Goal: Find specific page/section: Find specific page/section

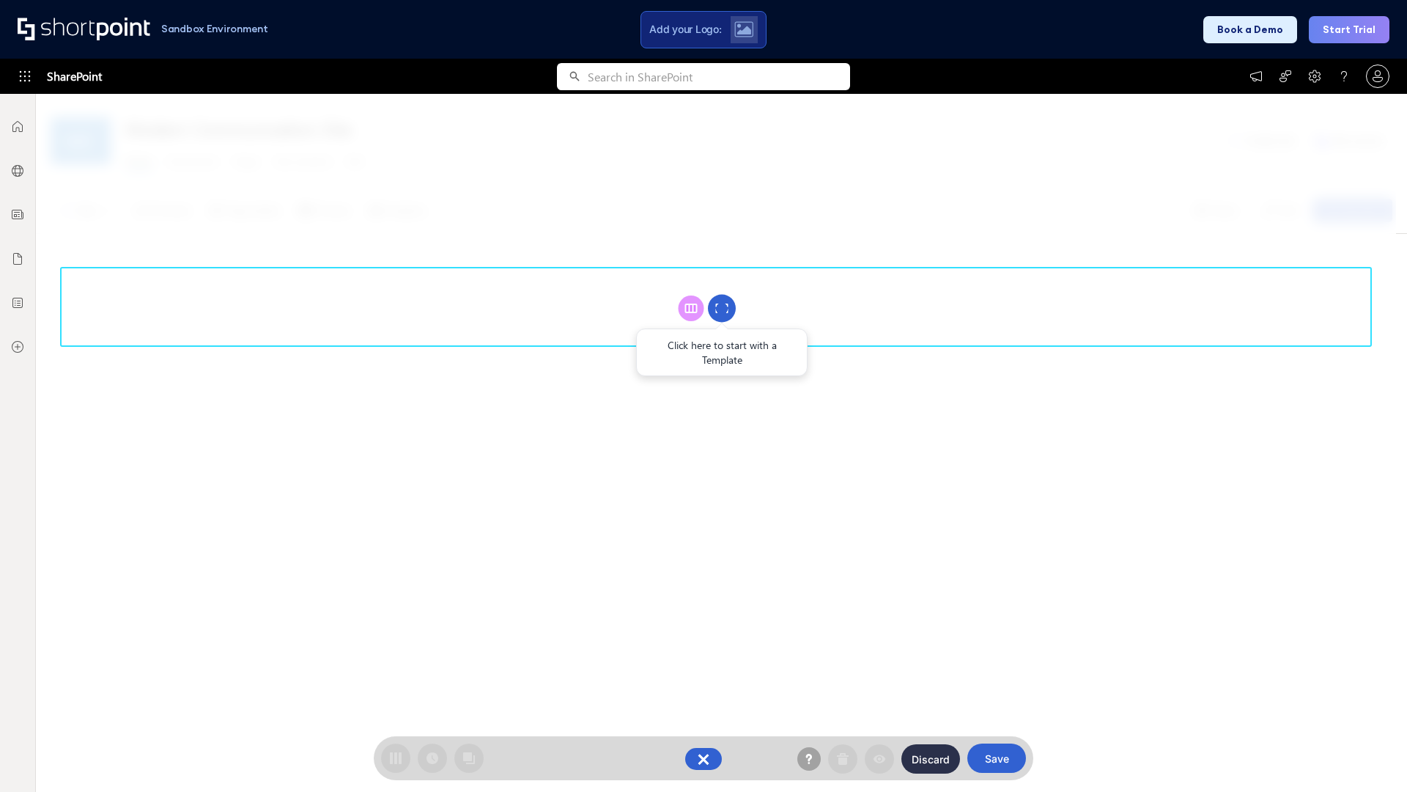
click at [722, 308] on circle at bounding box center [722, 309] width 28 height 28
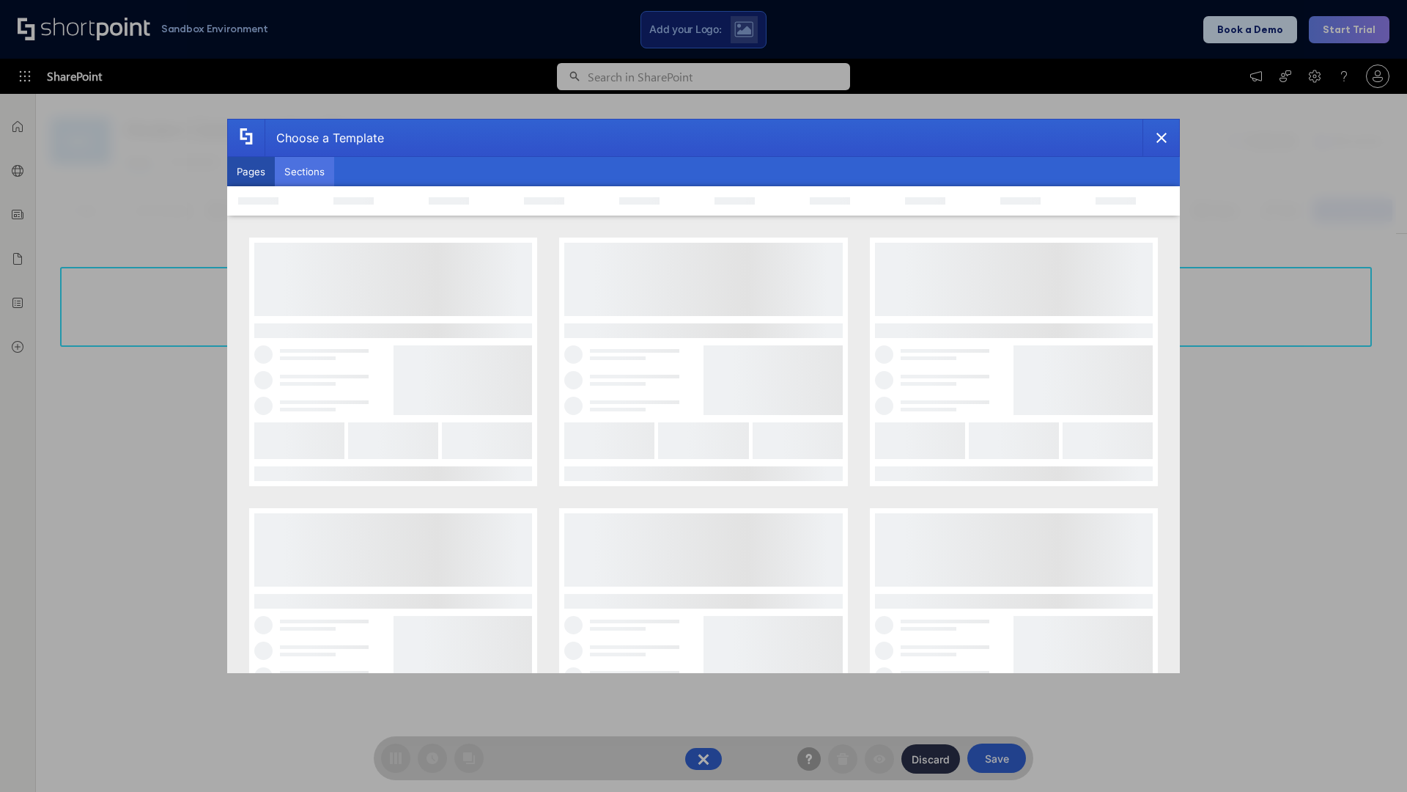
click at [304, 172] on button "Sections" at bounding box center [304, 171] width 59 height 29
type input "Footer 6"
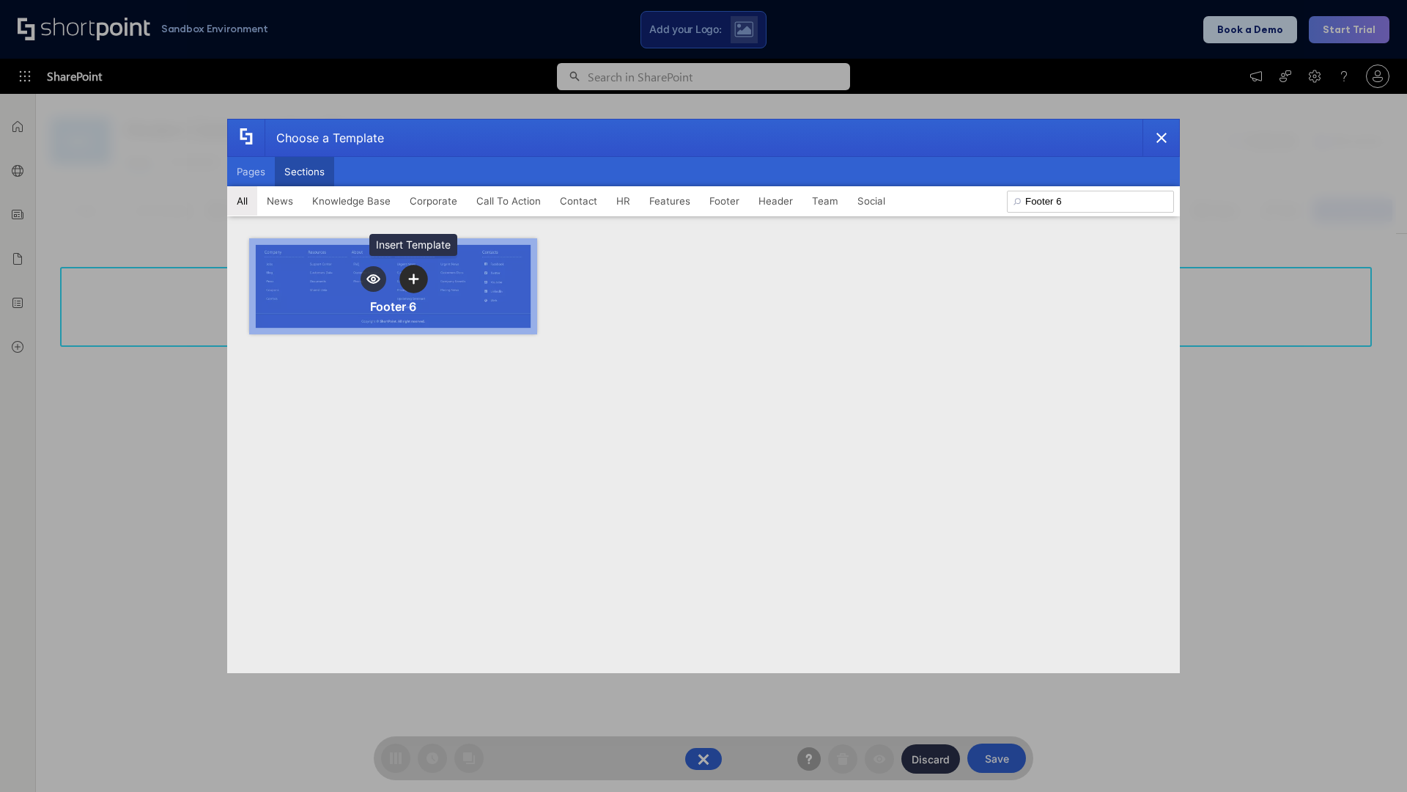
click at [413, 279] on icon "template selector" at bounding box center [413, 278] width 10 height 10
